Goal: Information Seeking & Learning: Find specific fact

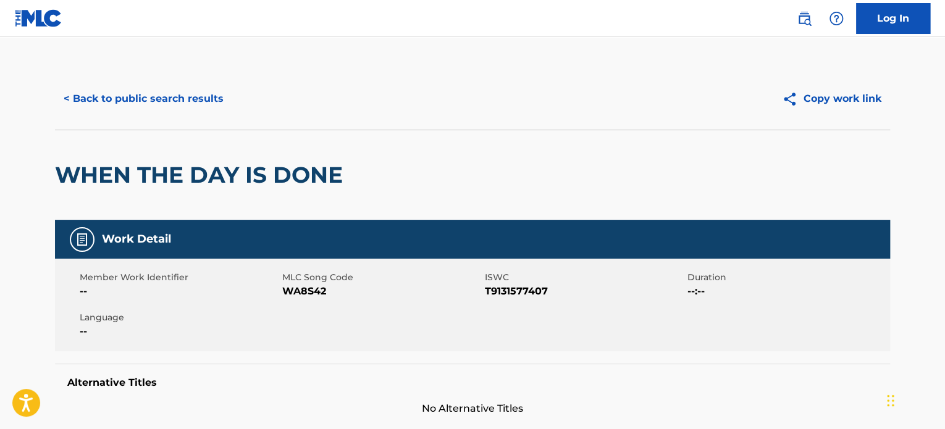
click at [149, 91] on button "< Back to public search results" at bounding box center [143, 98] width 177 height 31
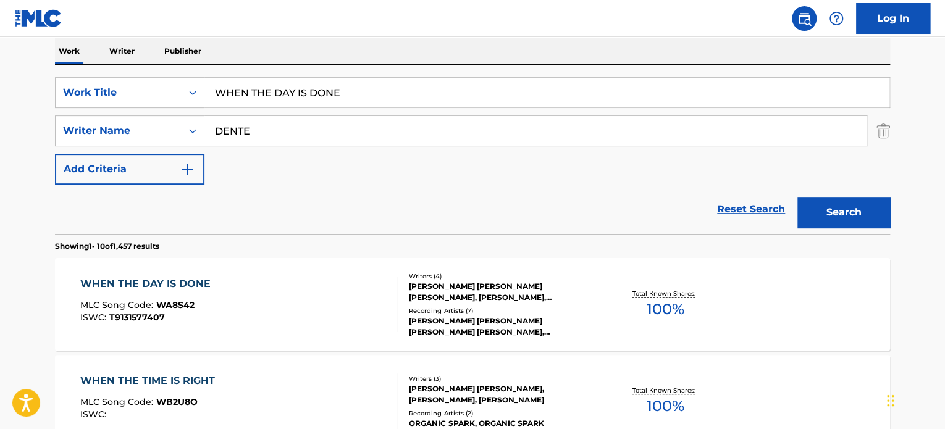
scroll to position [177, 0]
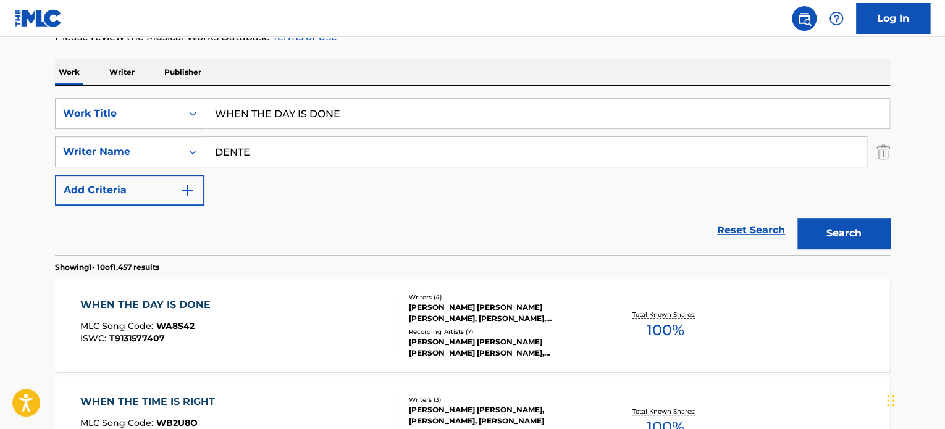
click at [256, 115] on input "WHEN THE DAY IS DONE" at bounding box center [546, 114] width 685 height 30
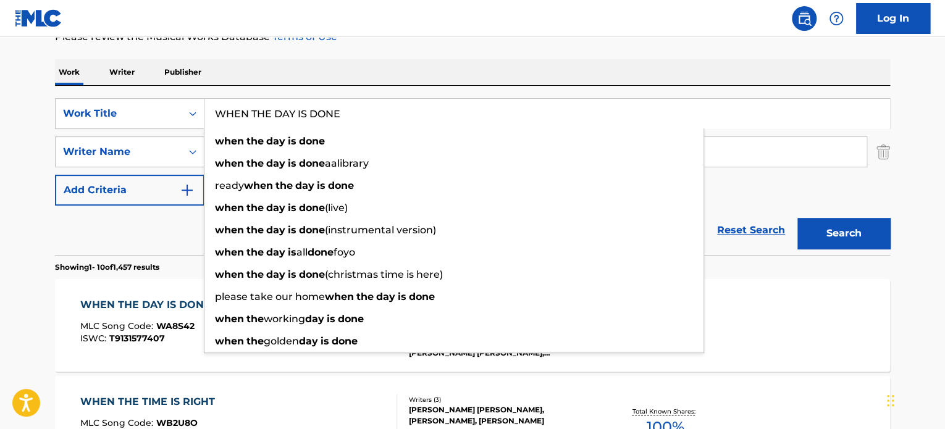
paste input "ANOTHER LOVE LIKE MI"
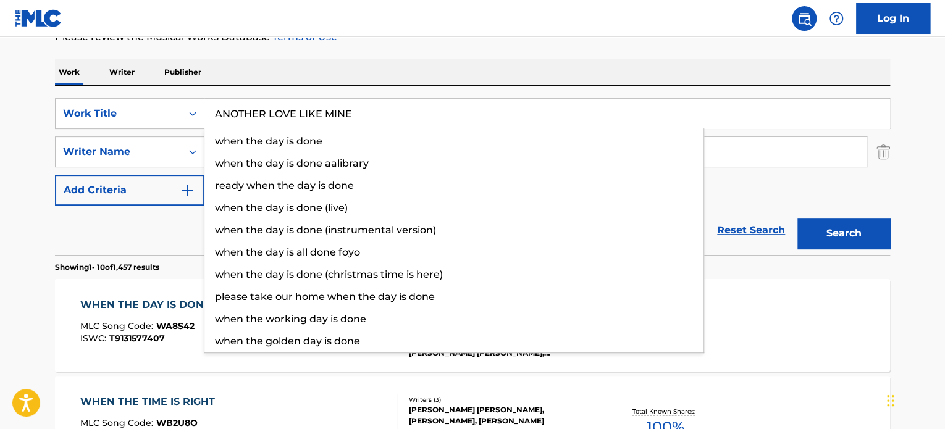
type input "ANOTHER LOVE LIKE MINE"
click at [151, 244] on div "Reset Search Search" at bounding box center [472, 230] width 835 height 49
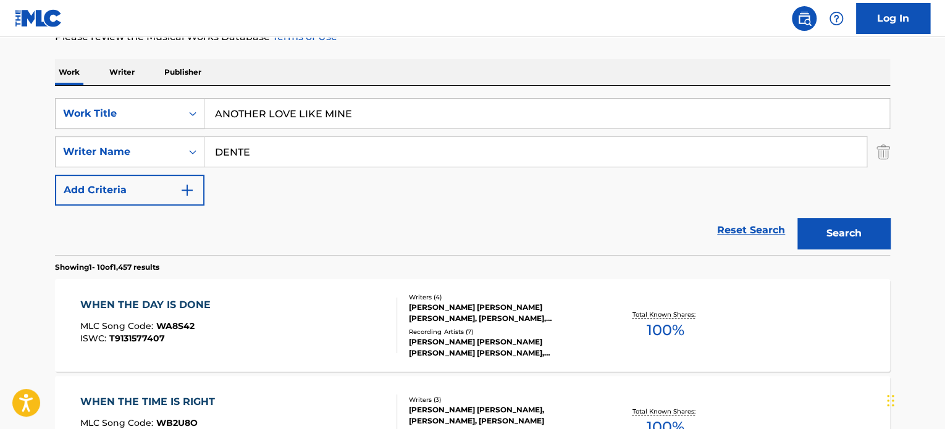
click at [259, 149] on input "DENTE" at bounding box center [535, 152] width 662 height 30
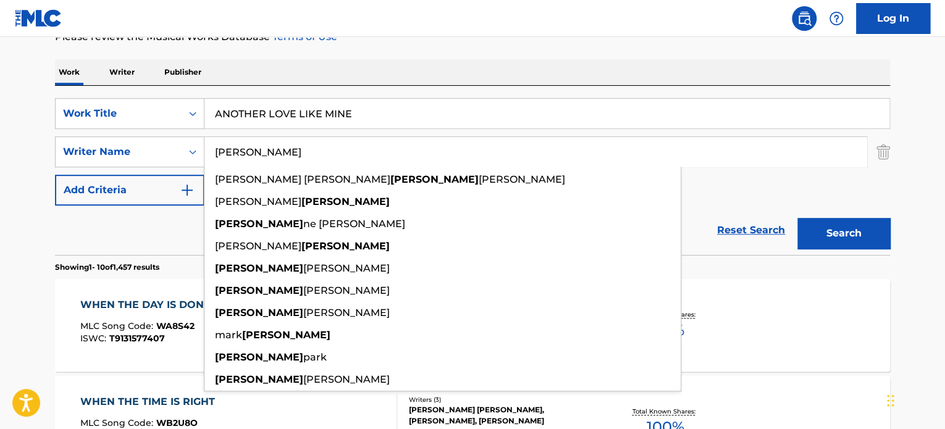
click at [264, 149] on input "[PERSON_NAME]" at bounding box center [535, 152] width 662 height 30
type input "[PERSON_NAME]"
click at [833, 229] on button "Search" at bounding box center [843, 233] width 93 height 31
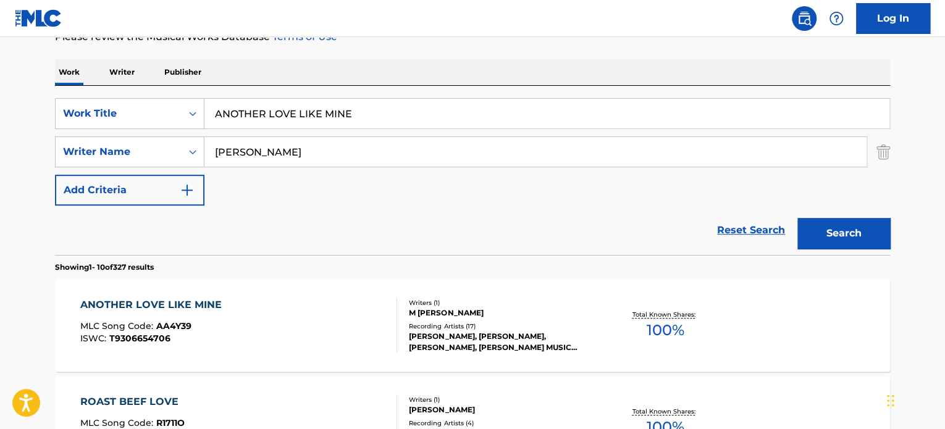
scroll to position [238, 0]
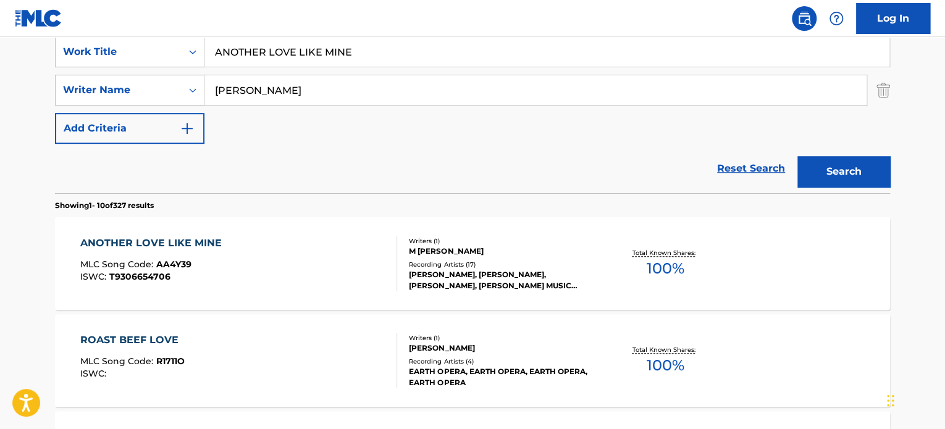
click at [317, 238] on div "ANOTHER LOVE LIKE MINE MLC Song Code : AA4Y39 ISWC : T9306654706" at bounding box center [238, 264] width 317 height 56
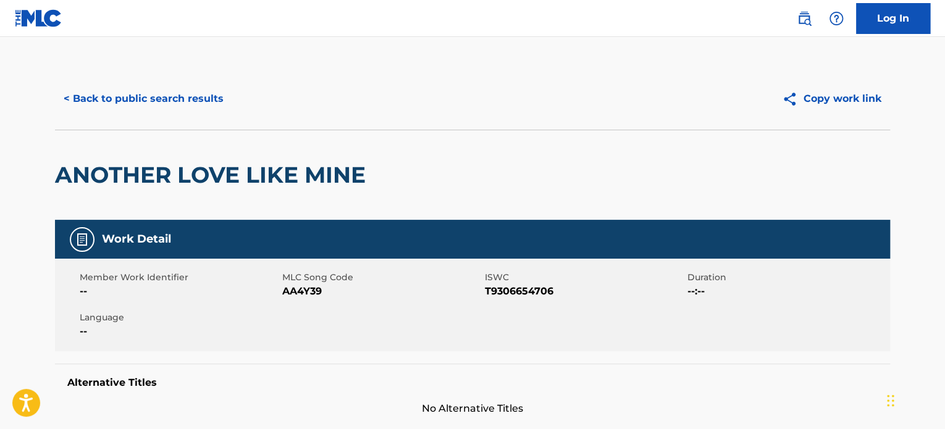
click at [182, 111] on button "< Back to public search results" at bounding box center [143, 98] width 177 height 31
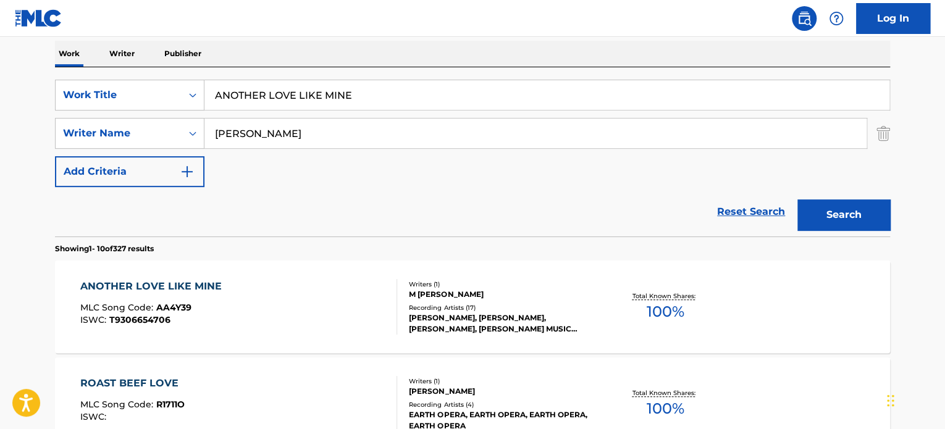
scroll to position [177, 0]
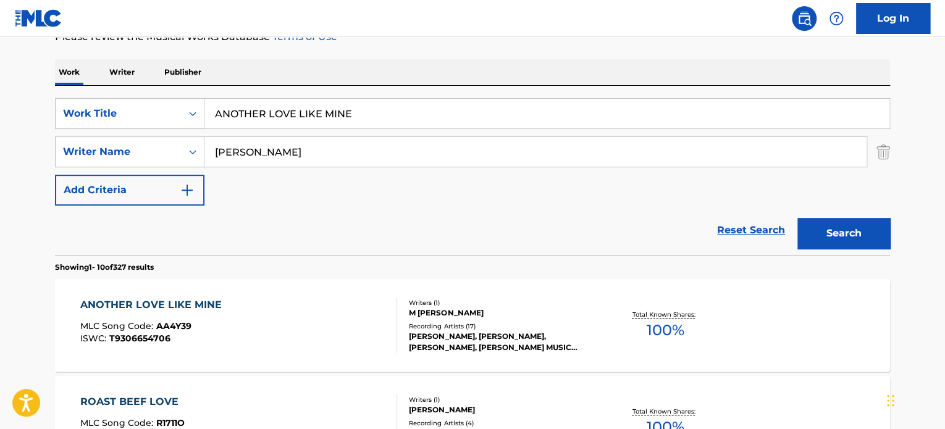
click at [264, 107] on input "ANOTHER LOVE LIKE MINE" at bounding box center [546, 114] width 685 height 30
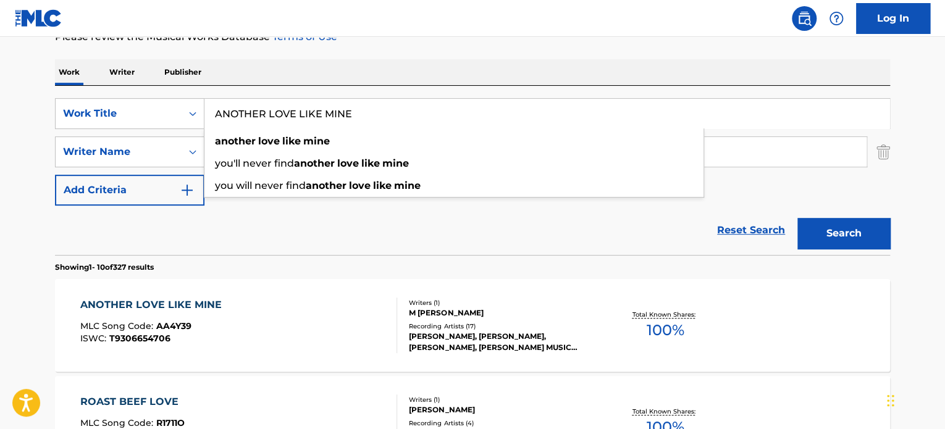
paste input "NOMAD'S JOURNEY"
type input "NOMAD'S JOURNEY"
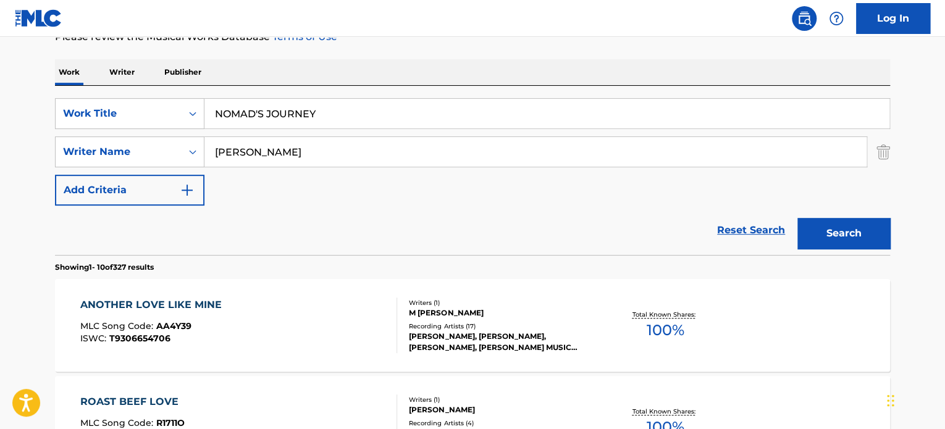
click at [195, 227] on div "Reset Search Search" at bounding box center [472, 230] width 835 height 49
click at [238, 143] on input "[PERSON_NAME]" at bounding box center [535, 152] width 662 height 30
click at [238, 143] on input "SUFFRIN" at bounding box center [535, 152] width 662 height 30
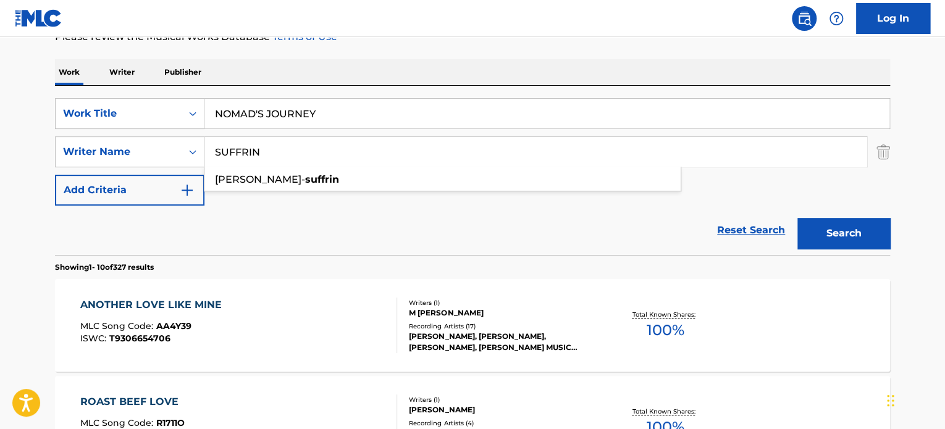
type input "SUFFRIN"
click at [833, 230] on button "Search" at bounding box center [843, 233] width 93 height 31
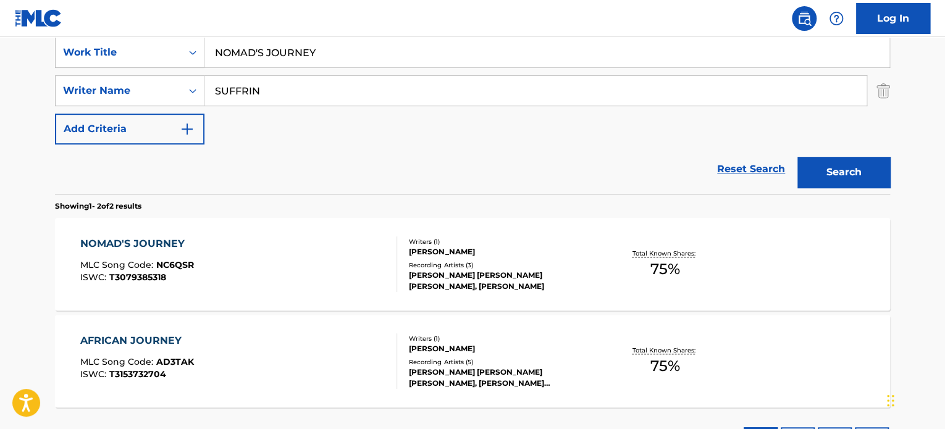
scroll to position [238, 0]
click at [353, 257] on div "NOMAD'S JOURNEY MLC Song Code : NC6QSR ISWC : T3079385318" at bounding box center [238, 264] width 317 height 56
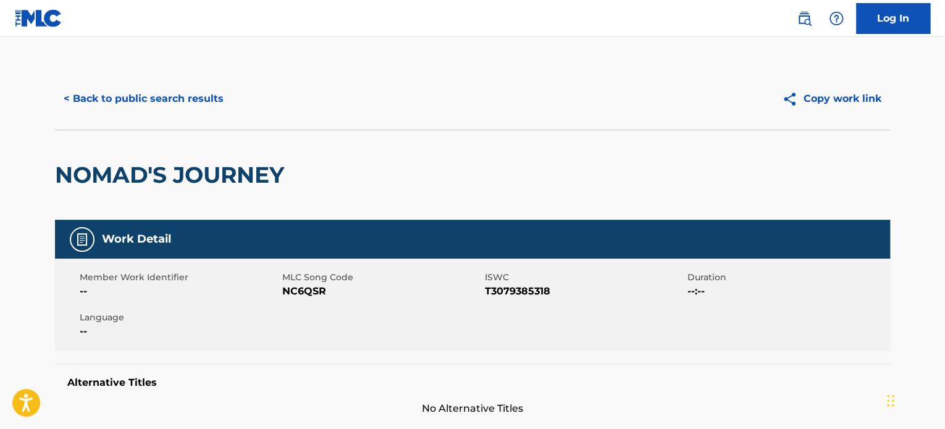
click at [159, 98] on button "< Back to public search results" at bounding box center [143, 98] width 177 height 31
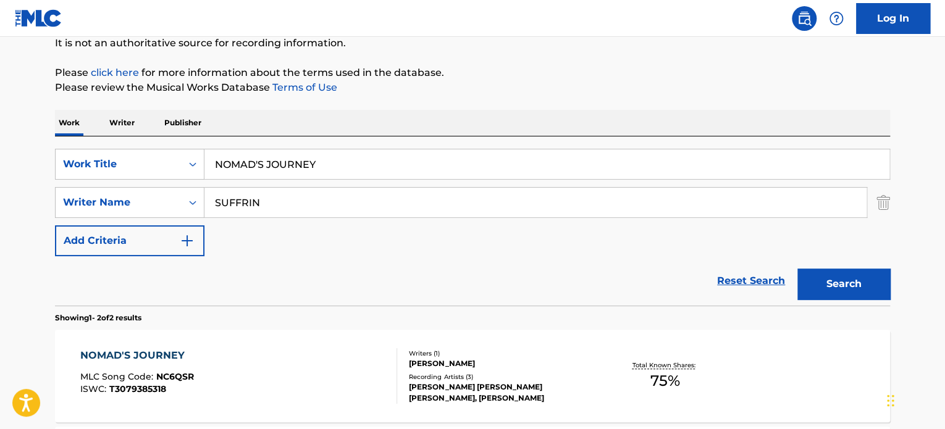
scroll to position [115, 0]
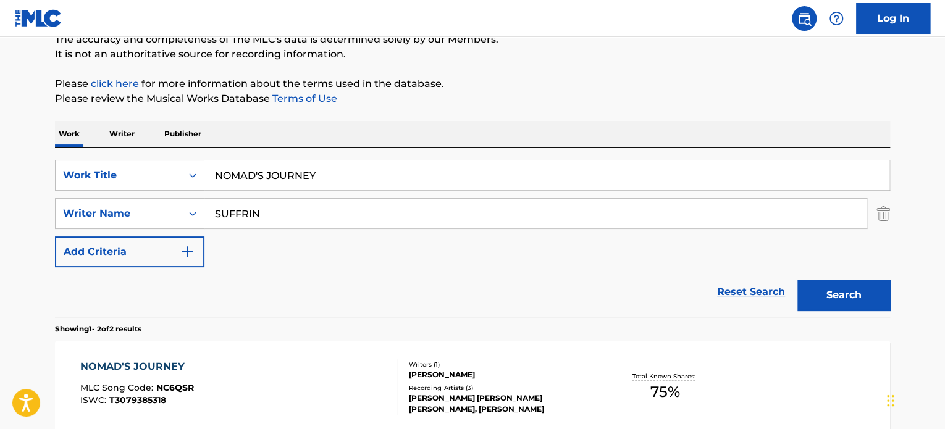
click at [262, 171] on input "NOMAD'S JOURNEY" at bounding box center [546, 176] width 685 height 30
paste input "[DEMOGRAPHIC_DATA]"
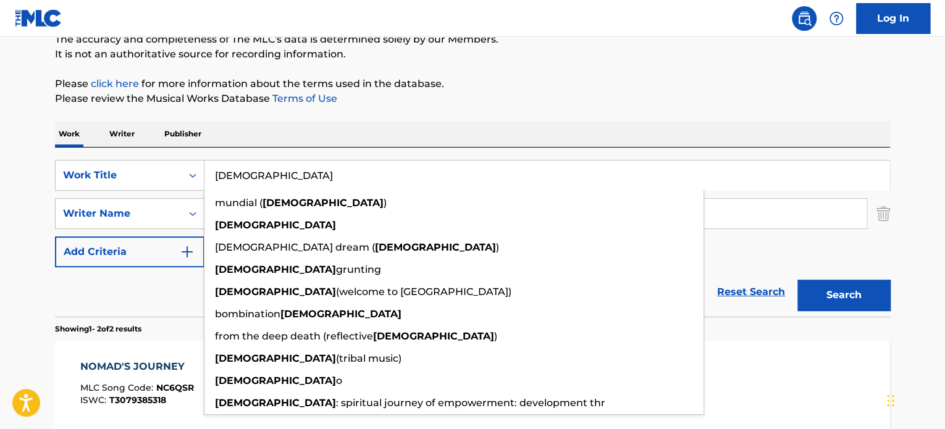
type input "[DEMOGRAPHIC_DATA]"
click at [167, 288] on div "Reset Search Search" at bounding box center [472, 291] width 835 height 49
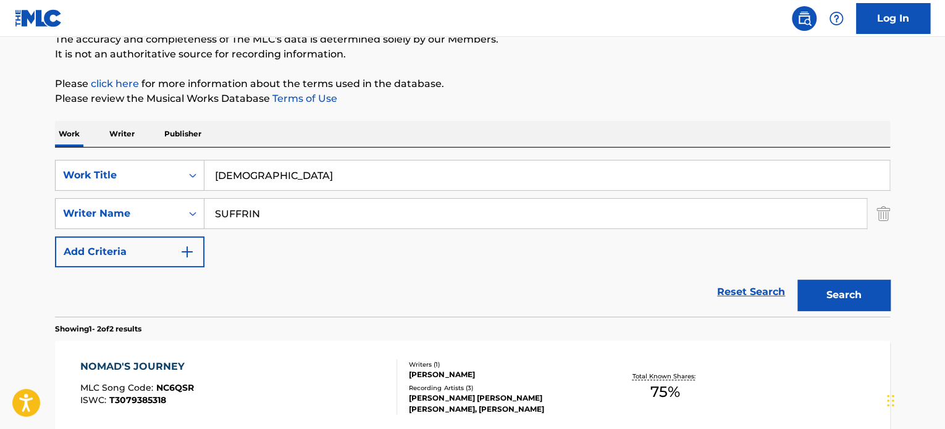
click at [240, 217] on input "SUFFRIN" at bounding box center [535, 214] width 662 height 30
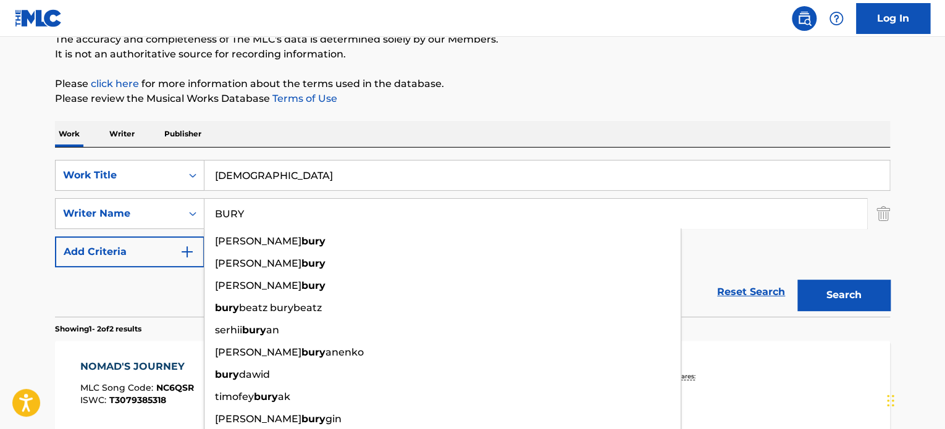
click at [243, 217] on input "BURY" at bounding box center [535, 214] width 662 height 30
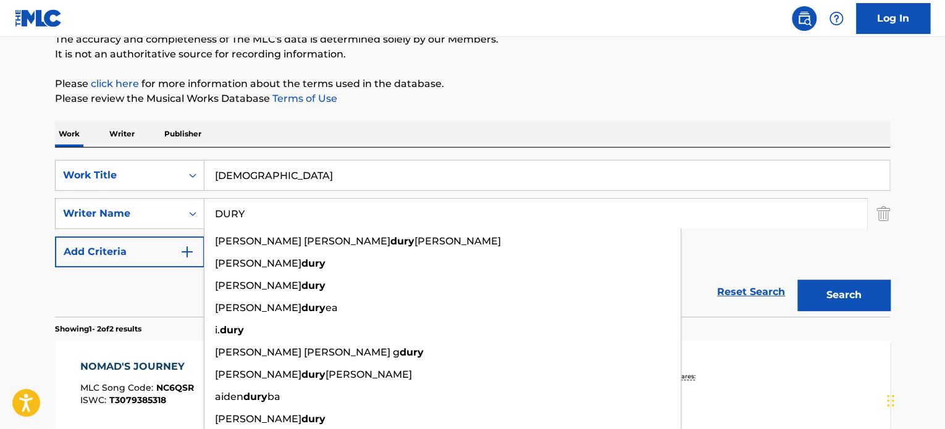
click at [243, 217] on input "DURY" at bounding box center [535, 214] width 662 height 30
type input "DURY"
click at [817, 289] on button "Search" at bounding box center [843, 295] width 93 height 31
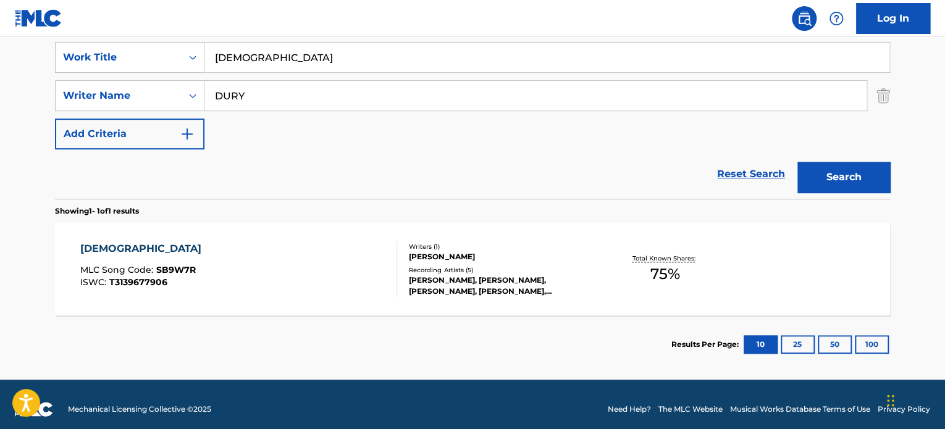
scroll to position [238, 0]
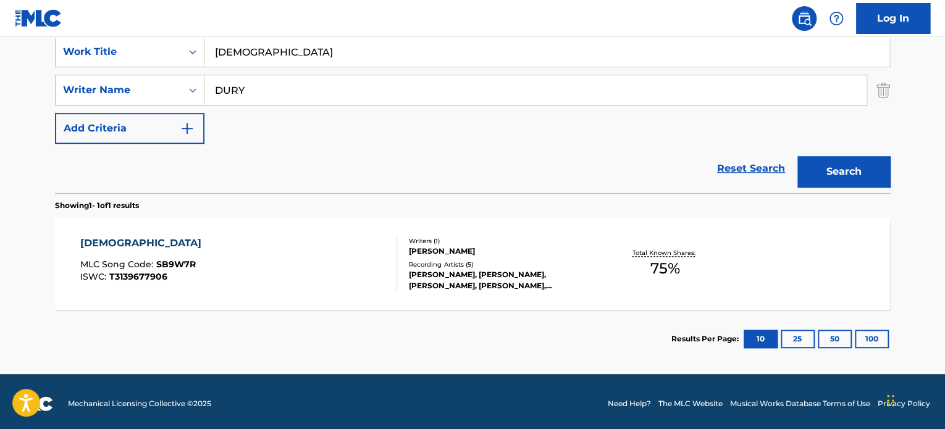
click at [361, 231] on div "[DEMOGRAPHIC_DATA] MLC Song Code : SB9W7R ISWC : T3139677906 Writers ( 1 ) [PER…" at bounding box center [472, 263] width 835 height 93
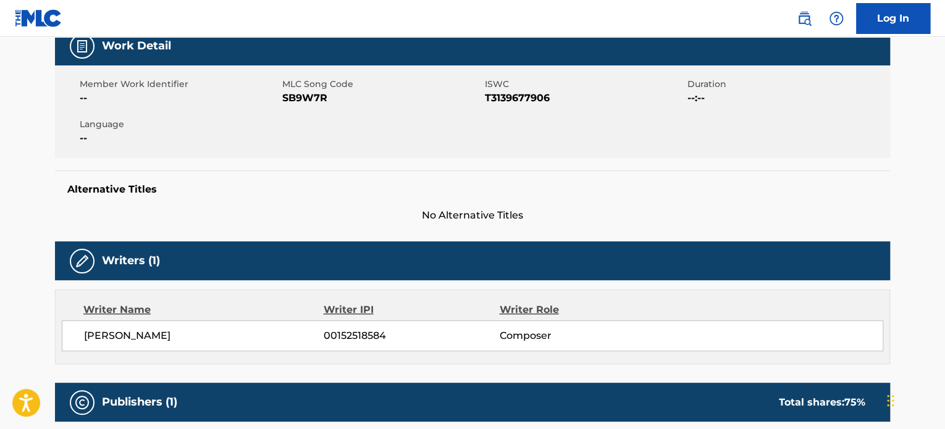
scroll to position [432, 0]
